Goal: Navigation & Orientation: Find specific page/section

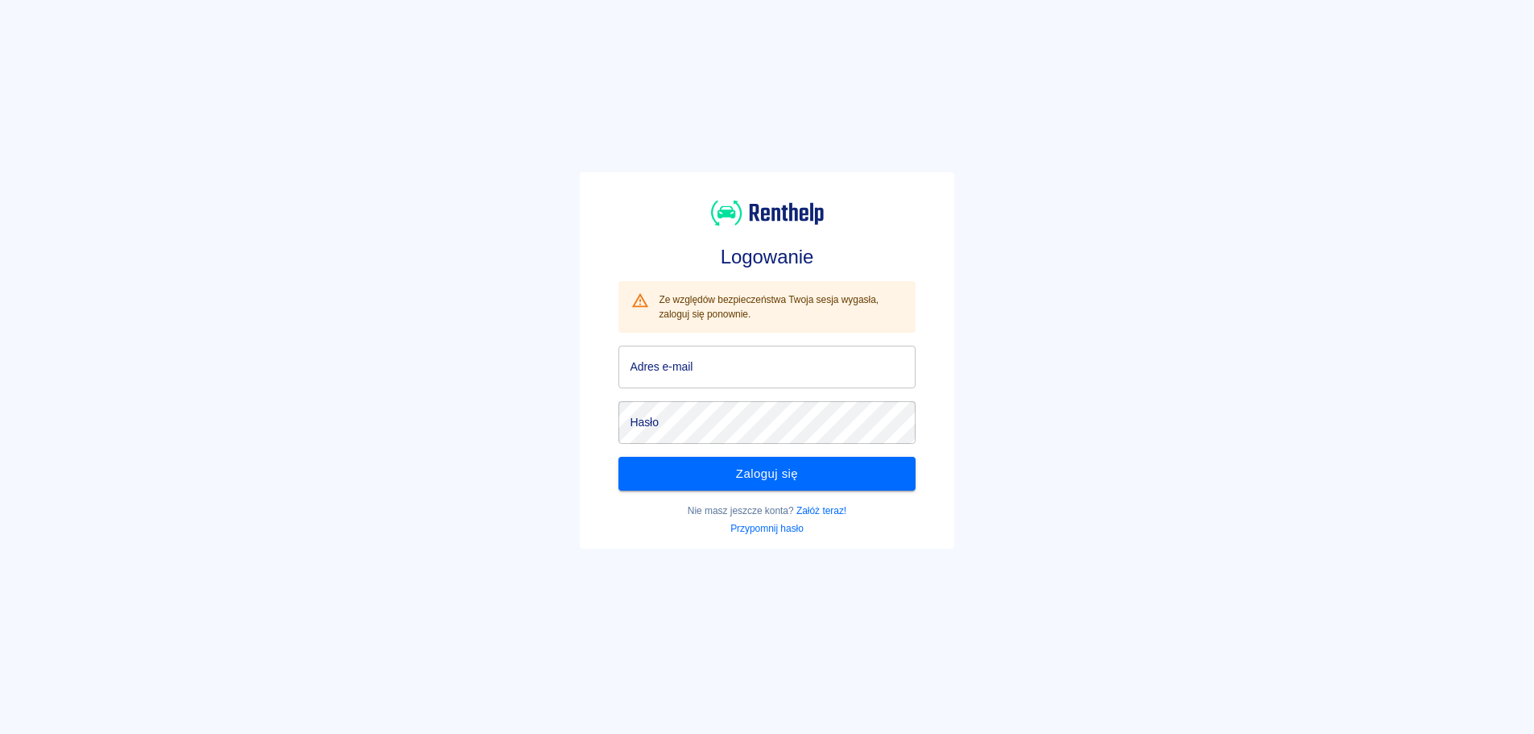
type input "[EMAIL_ADDRESS][DOMAIN_NAME]"
click at [1019, 441] on div "Logowanie Ze względów bezpieczeństwa Twoja sesja wygasła, zaloguj się ponownie.…" at bounding box center [760, 354] width 1547 height 734
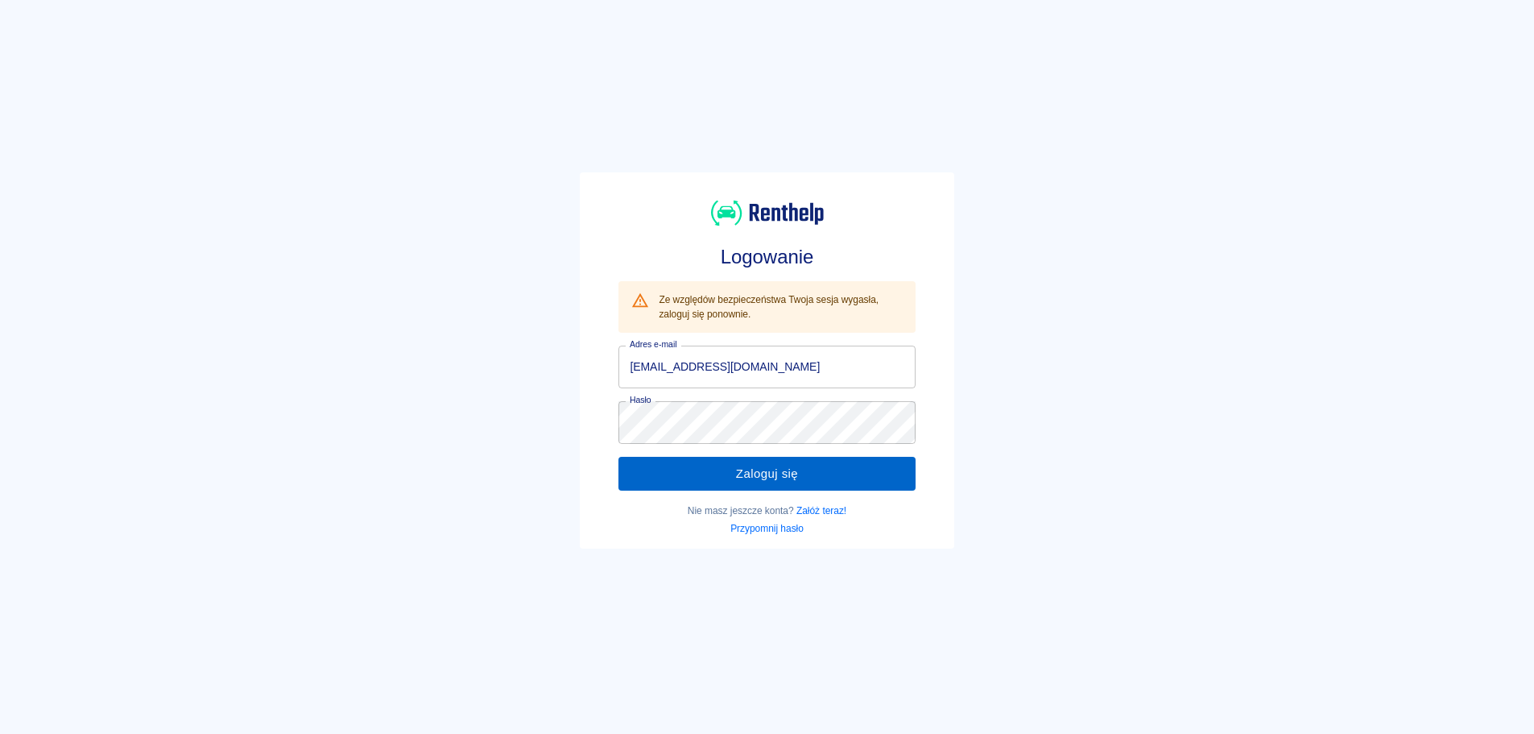
click at [715, 469] on button "Zaloguj się" at bounding box center [766, 474] width 296 height 34
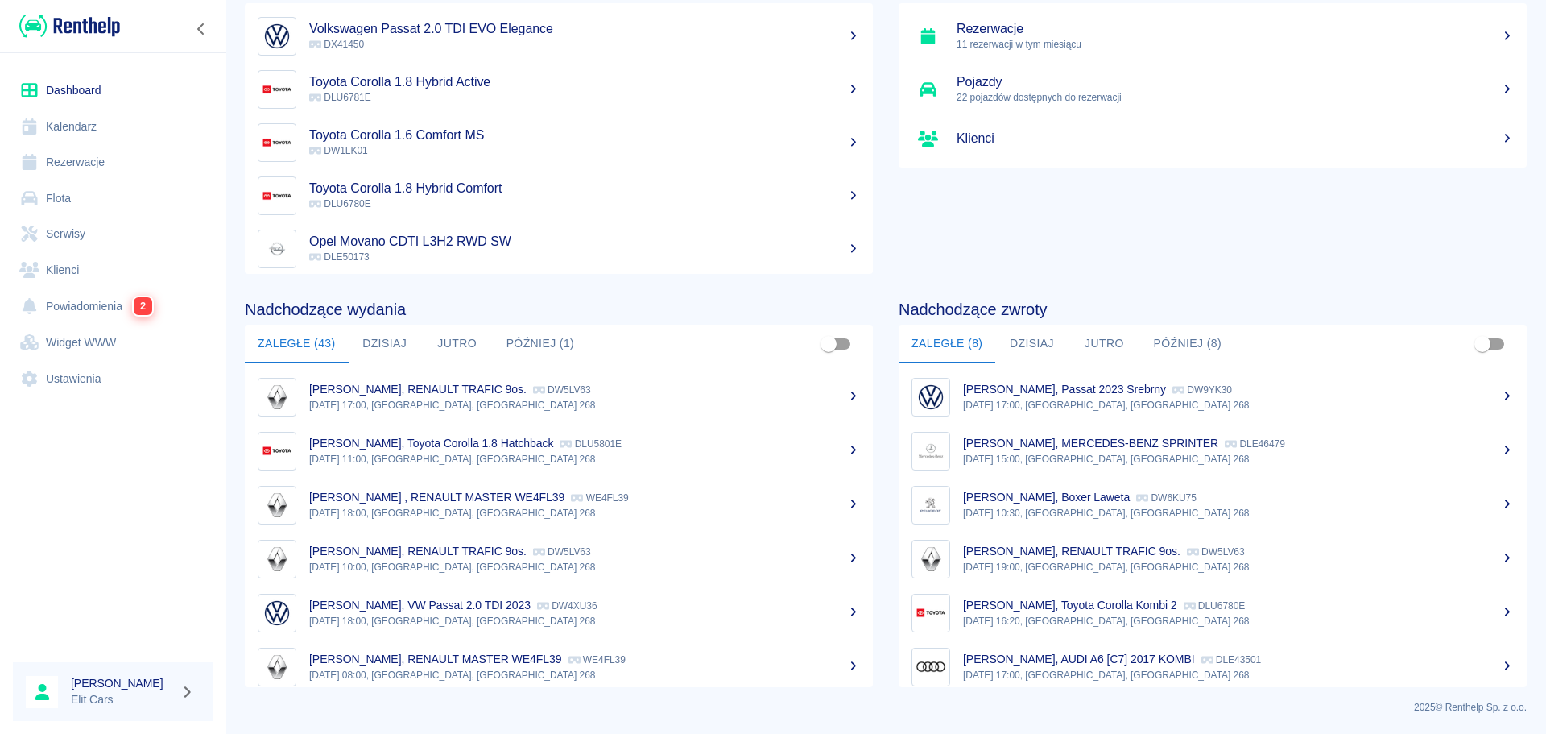
click at [1033, 243] on div "Podsumowanie Rezerwacje 11 rezerwacji w tym miesiącu Pojazdy 22 pojazdów dostęp…" at bounding box center [1200, 112] width 654 height 321
click at [88, 170] on link "Rezerwacje" at bounding box center [113, 162] width 200 height 36
